Goal: Entertainment & Leisure: Consume media (video, audio)

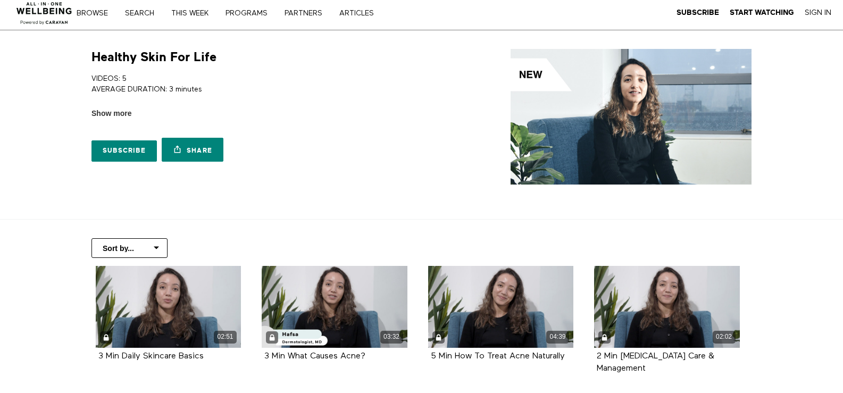
scroll to position [3, 0]
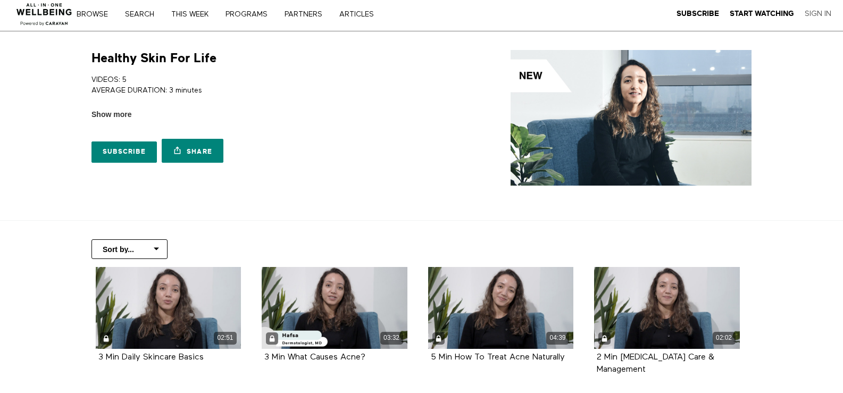
click at [822, 15] on link "Sign In" at bounding box center [817, 14] width 27 height 10
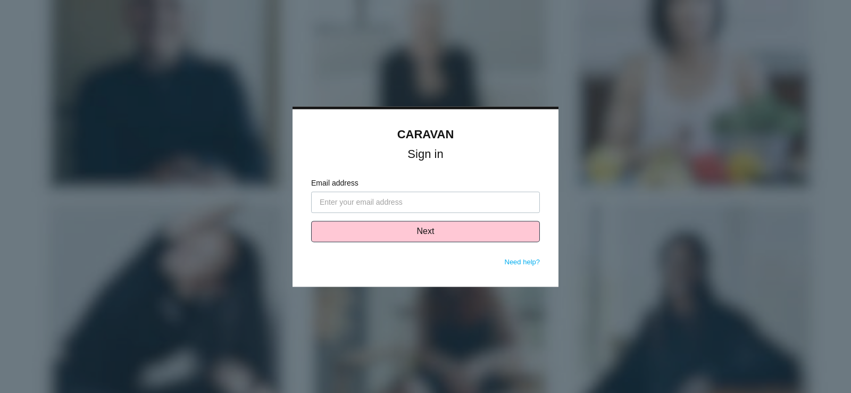
click at [394, 201] on input "Email address" at bounding box center [425, 201] width 229 height 21
type input "[PERSON_NAME][EMAIL_ADDRESS][PERSON_NAME][DOMAIN_NAME]"
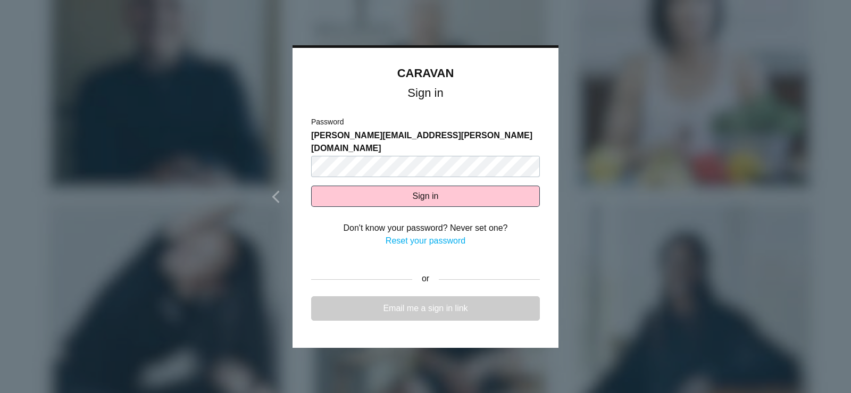
click at [448, 296] on link "Email me a sign in link" at bounding box center [425, 308] width 229 height 24
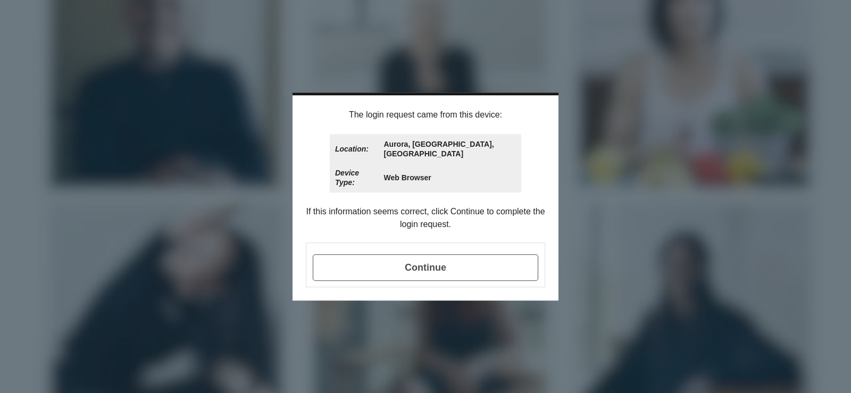
click at [438, 263] on span "Continue" at bounding box center [425, 267] width 225 height 27
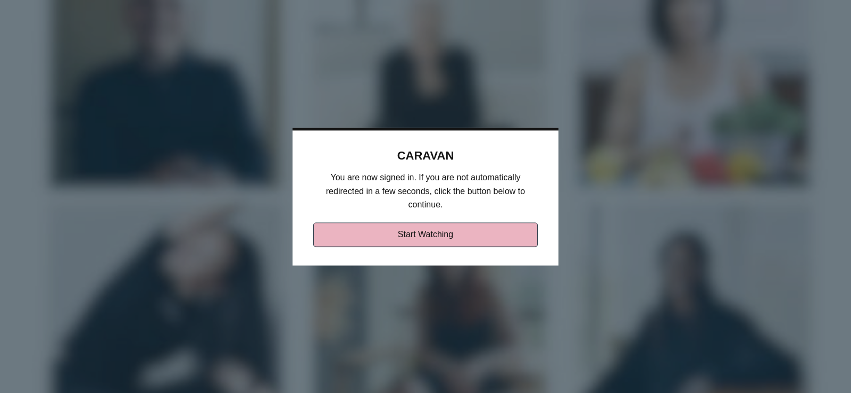
click at [440, 238] on link "Start Watching" at bounding box center [425, 234] width 225 height 24
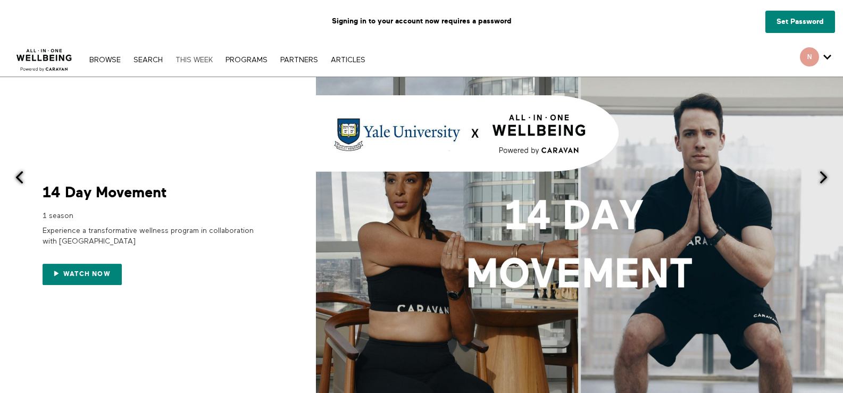
click at [189, 58] on link "THIS WEEK" at bounding box center [194, 59] width 48 height 7
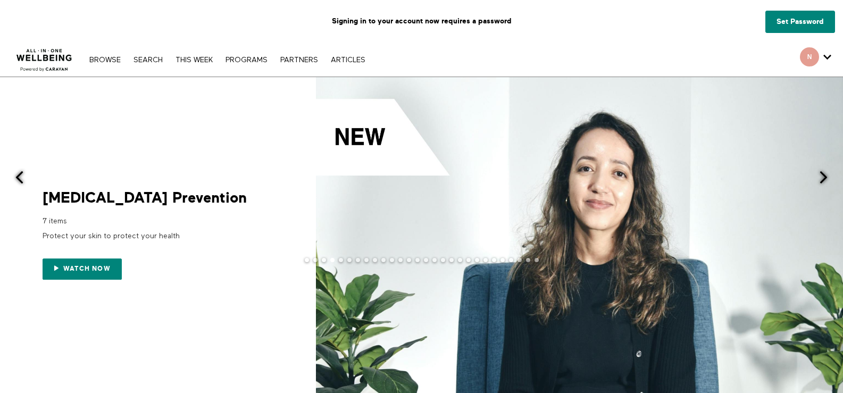
click at [822, 176] on span at bounding box center [823, 177] width 13 height 13
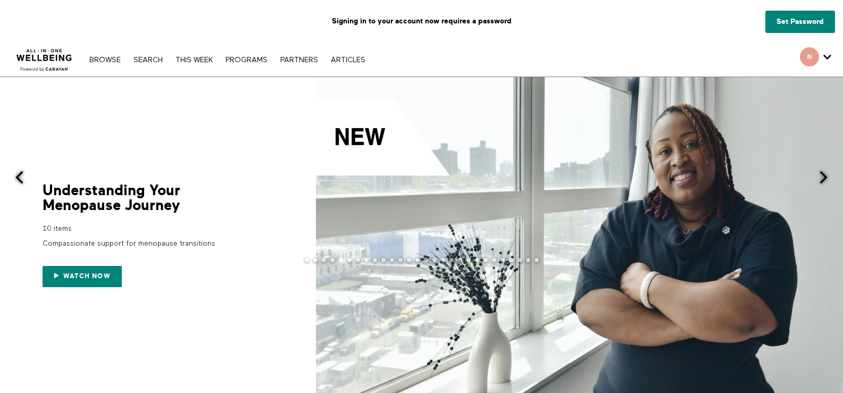
click at [822, 176] on span at bounding box center [823, 177] width 13 height 13
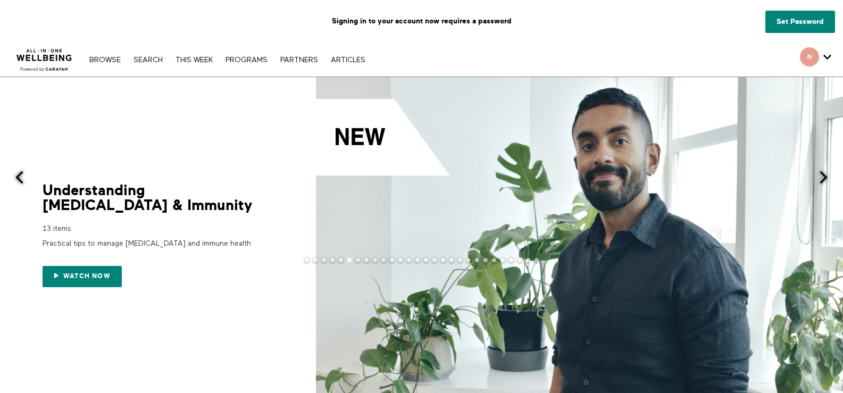
click at [822, 176] on span at bounding box center [823, 177] width 13 height 13
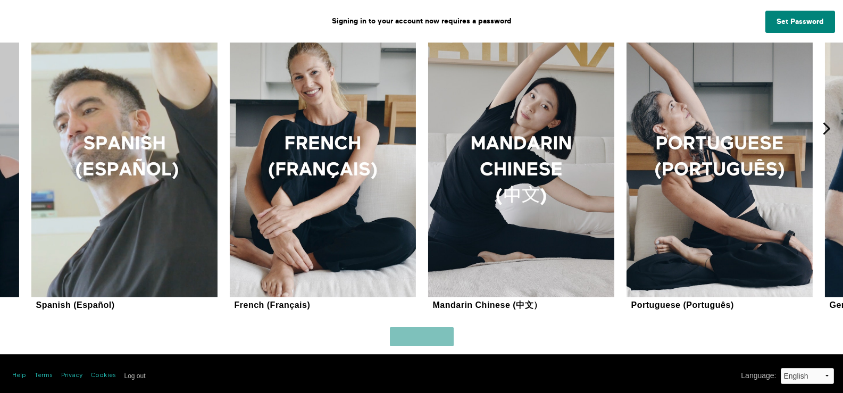
scroll to position [1036, 0]
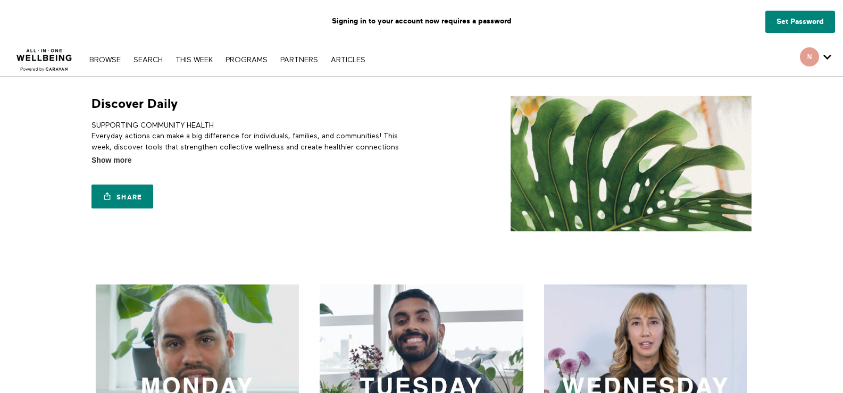
drag, startPoint x: 850, startPoint y: 86, endPoint x: 838, endPoint y: 79, distance: 13.6
click at [839, 79] on html "Skip to main content Thousands of videos, practices, programs, workshops, and m…" at bounding box center [421, 196] width 843 height 393
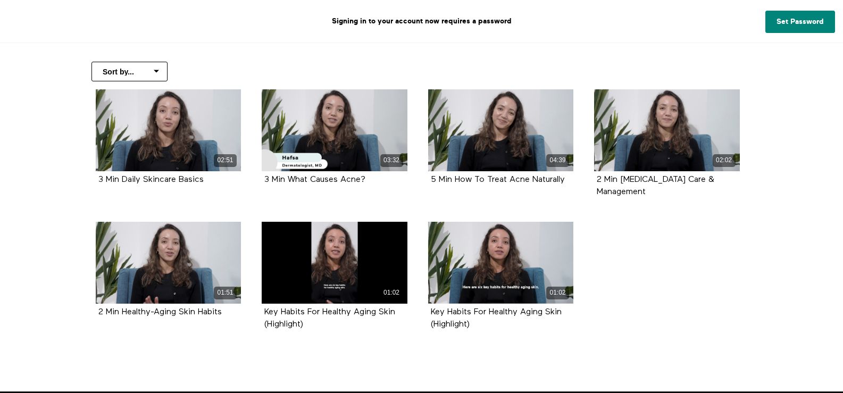
scroll to position [253, 0]
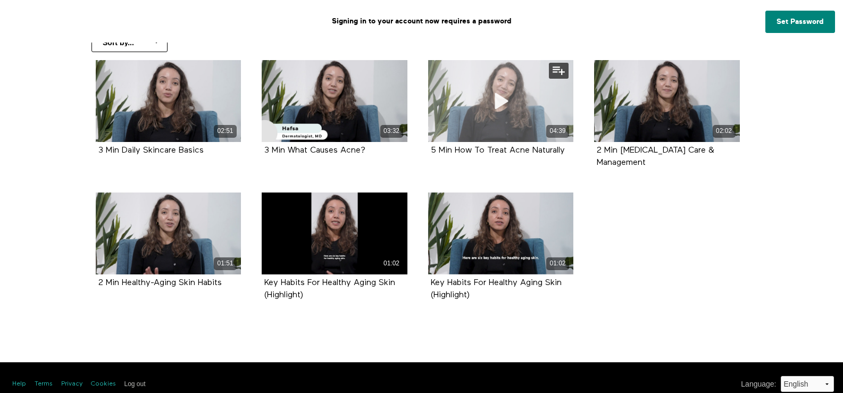
click at [500, 96] on icon at bounding box center [500, 100] width 32 height 19
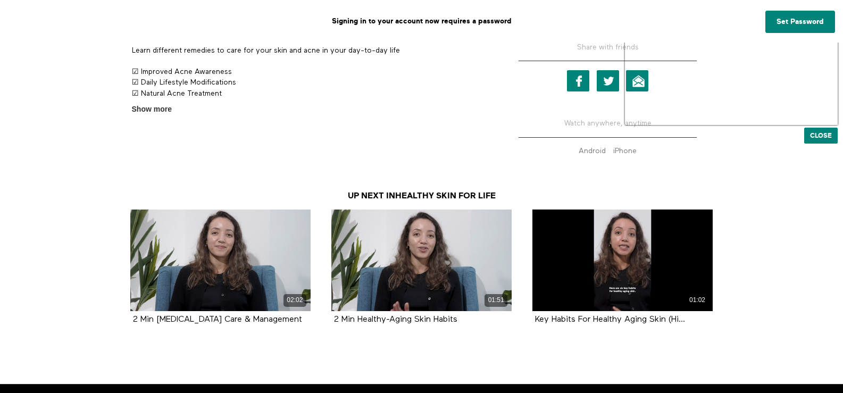
scroll to position [421, 0]
